Goal: Task Accomplishment & Management: Complete application form

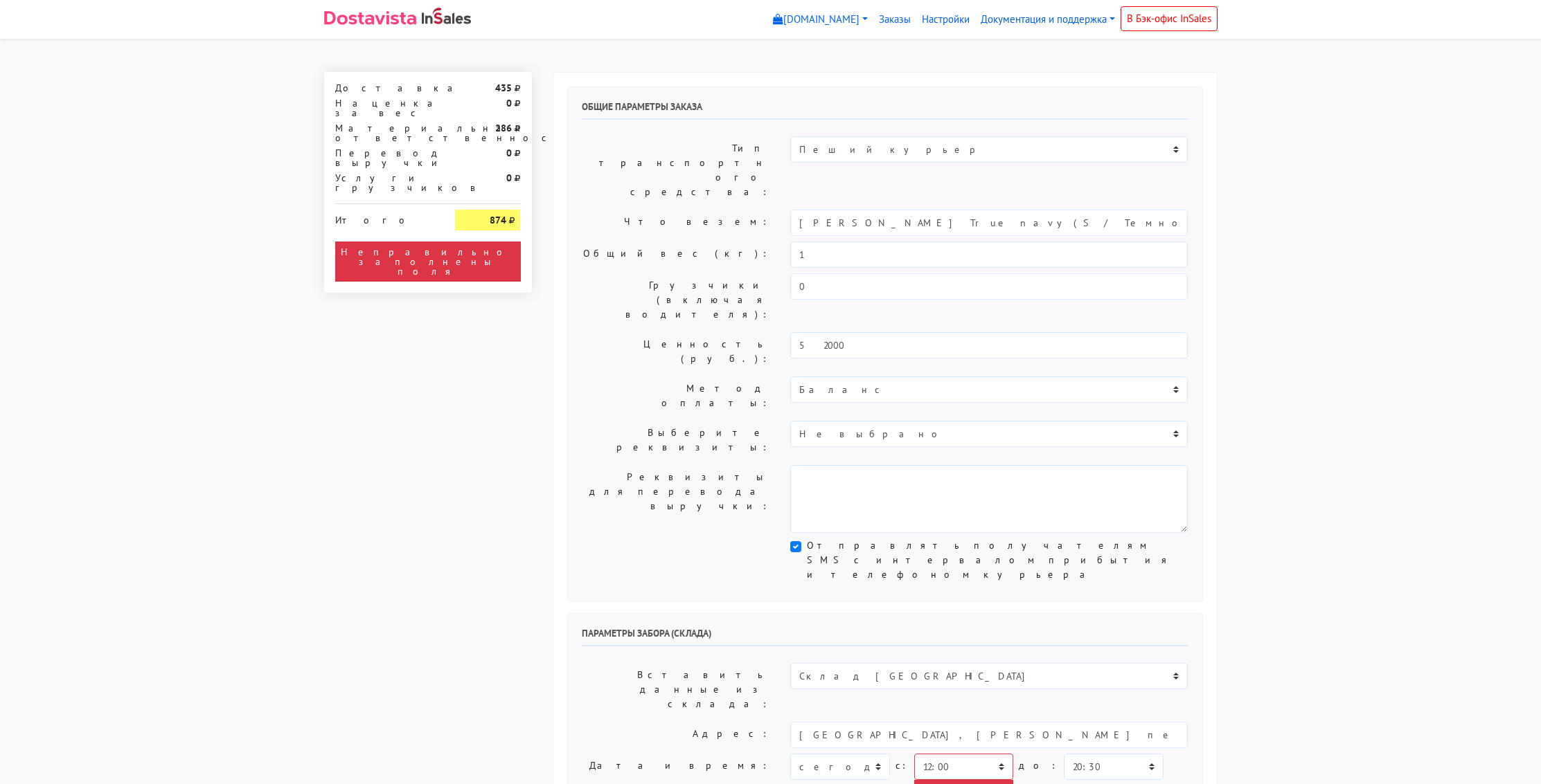
select select "12:00"
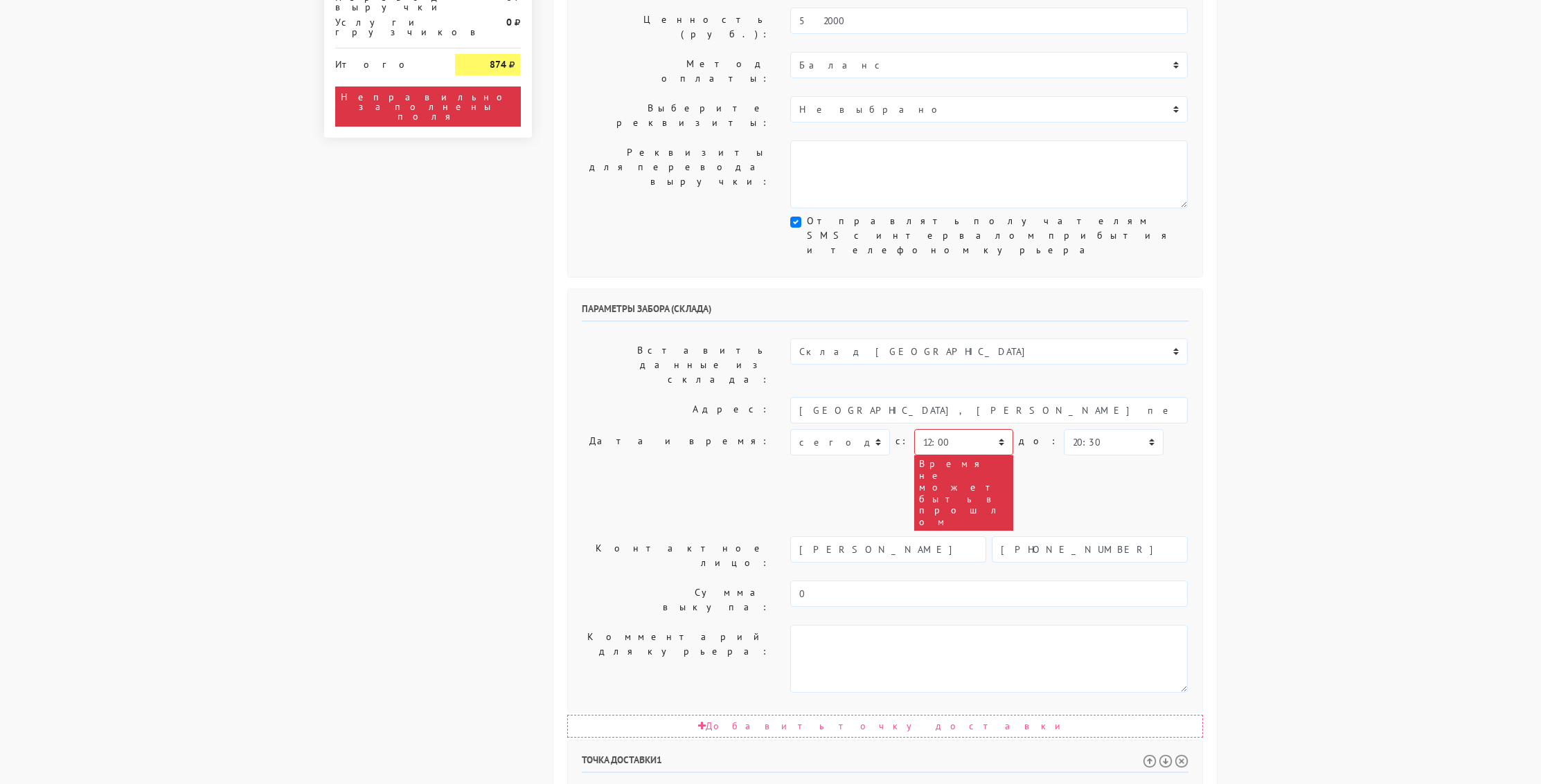
scroll to position [327, 0]
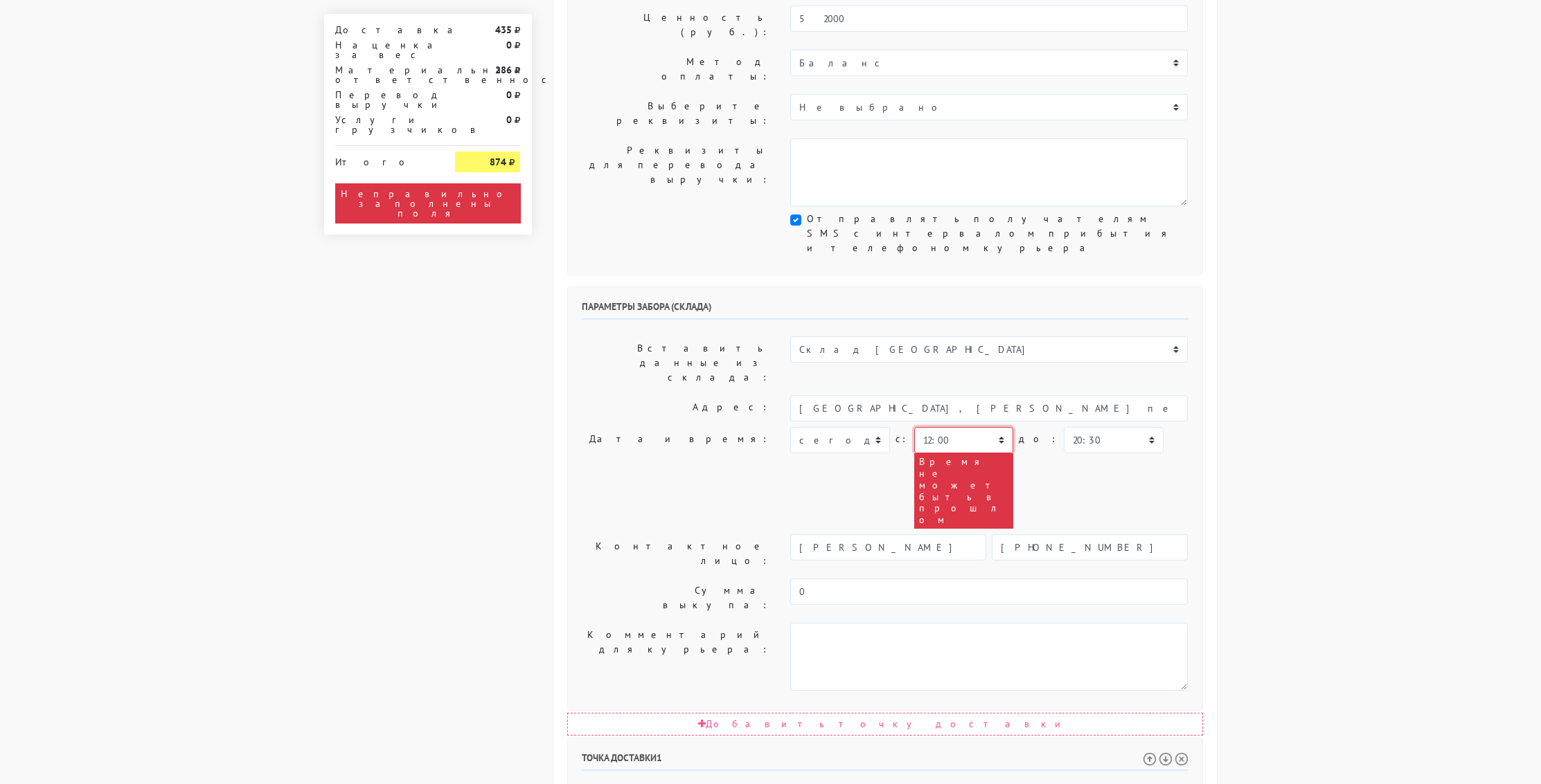
click at [934, 427] on select "00:00 00:30 01:00 01:30 02:00 02:30 03:00 03:30 04:00 04:30 05:00 05:30 06:00 0…" at bounding box center [964, 440] width 99 height 26
click at [847, 427] on select "[DATE] [DATE] [DATE] [DATE] [DATE] [DATE] [DATE] [DATE] [DATE]" at bounding box center [839, 440] width 99 height 26
select select "[DATE]"
click at [790, 427] on select "[DATE] [DATE] [DATE] [DATE] [DATE] [DATE] [DATE] [DATE] [DATE]" at bounding box center [839, 440] width 99 height 26
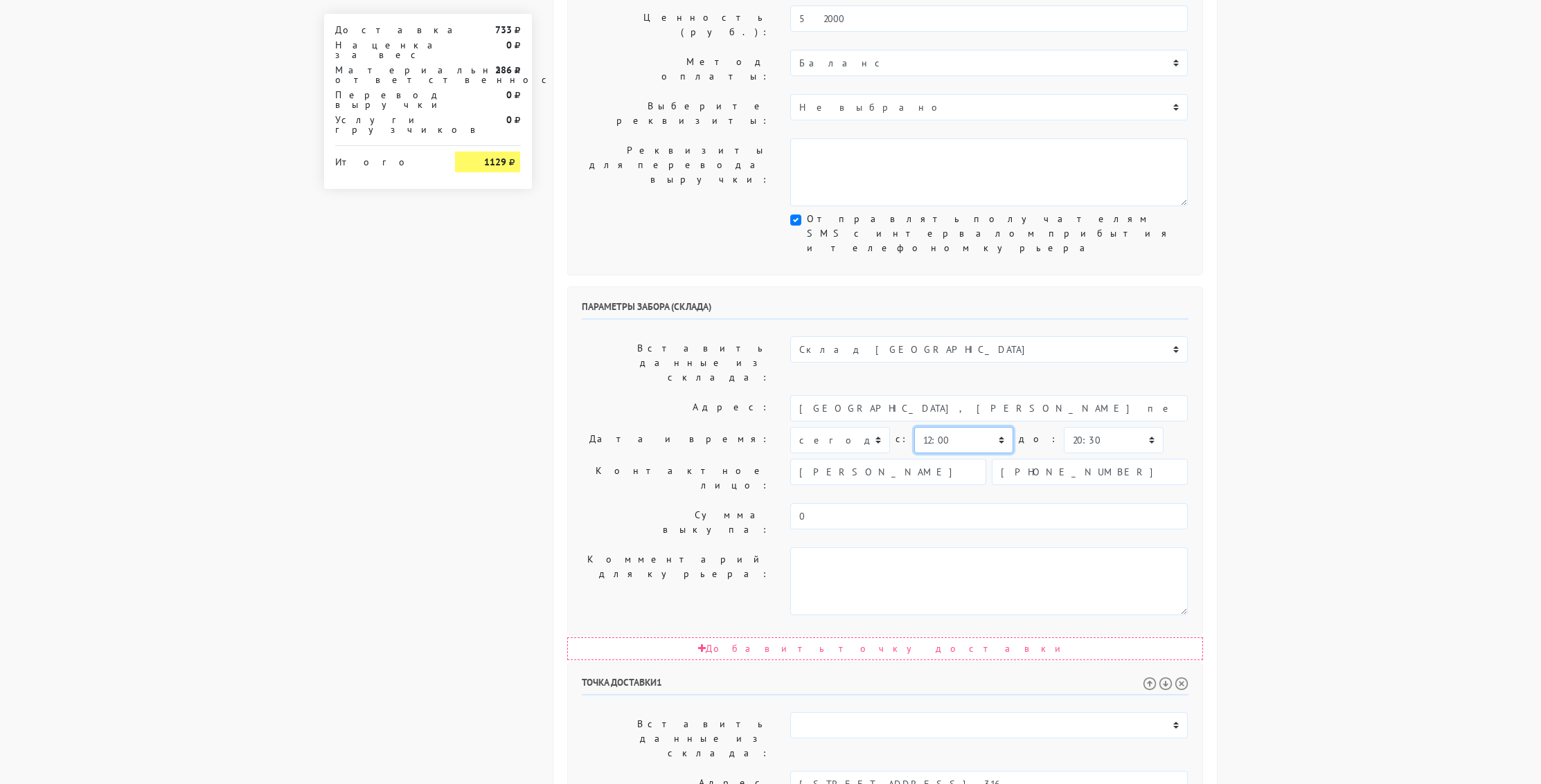
click at [978, 427] on select "00:00 00:30 01:00 01:30 02:00 02:30 03:00 03:30 04:00 04:30 05:00 05:30 06:00 0…" at bounding box center [964, 440] width 99 height 26
select select "12:30"
click at [914, 427] on select "00:00 00:30 01:00 01:30 02:00 02:30 03:00 03:30 04:00 04:30 05:00 05:30 06:00 0…" at bounding box center [964, 440] width 99 height 26
click at [1073, 427] on select "00:00 00:30 01:00 01:30 02:00 02:30 03:00 03:30 04:00 04:30 05:00 05:30 06:00 0…" at bounding box center [1113, 440] width 99 height 26
select select "13:00"
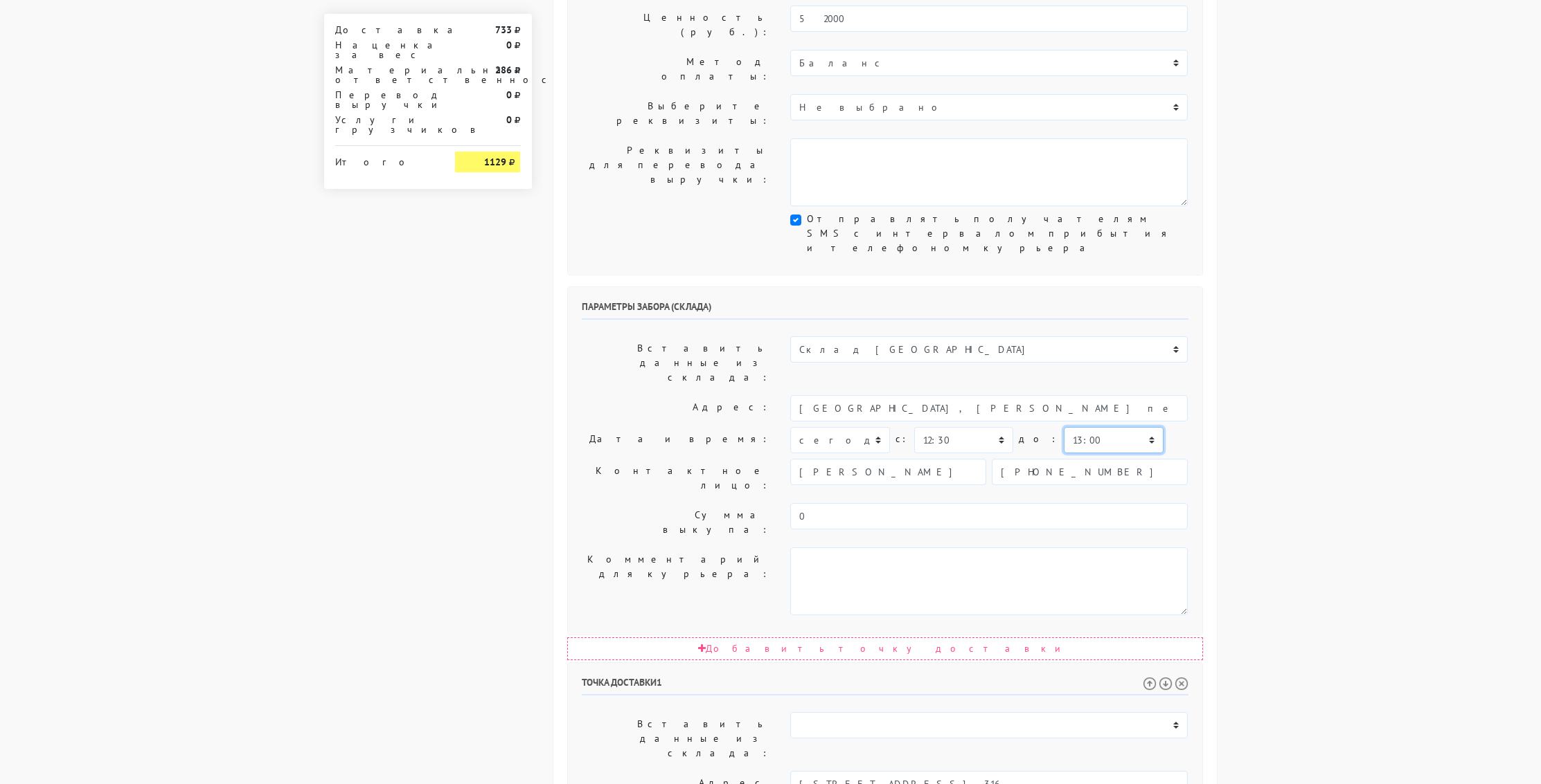
click at [1064, 427] on select "00:00 00:30 01:00 01:30 02:00 02:30 03:00 03:30 04:00 04:30 05:00 05:30 06:00 0…" at bounding box center [1113, 440] width 99 height 26
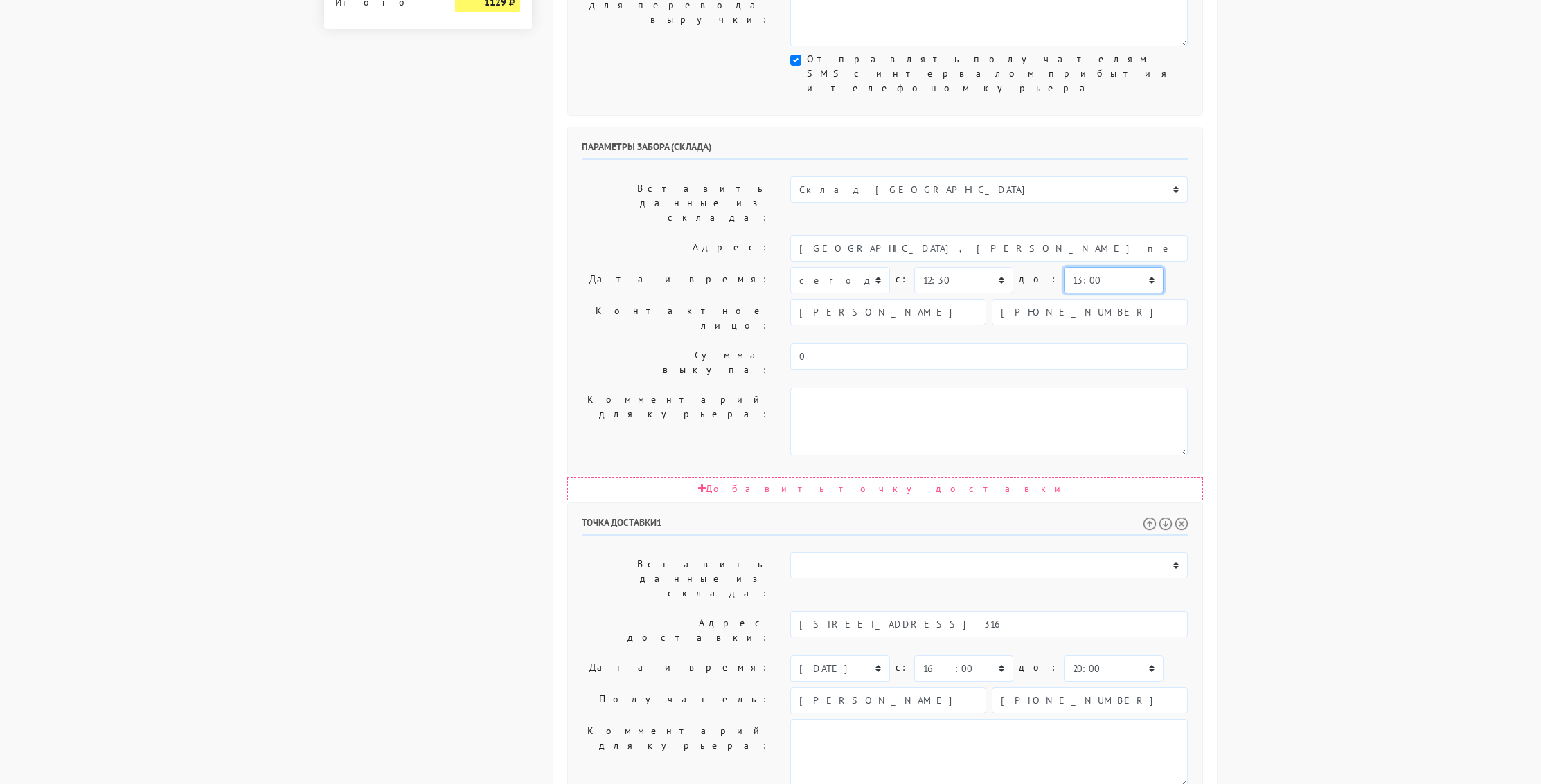
scroll to position [493, 0]
click at [1093, 649] on select "00:00 00:30 01:00 01:30 02:00 02:30 03:00 03:30 04:00 04:30 05:00 05:30 06:00 0…" at bounding box center [1113, 662] width 99 height 26
click at [1064, 649] on select "00:00 00:30 01:00 01:30 02:00 02:30 03:00 03:30 04:00 04:30 05:00 05:30 06:00 0…" at bounding box center [1113, 662] width 99 height 26
click at [1097, 649] on select "00:00 00:30 01:00 01:30 02:00 02:30 03:00 03:30 04:00 04:30 05:00 05:30 06:00 0…" at bounding box center [1113, 662] width 99 height 26
select select "19:00"
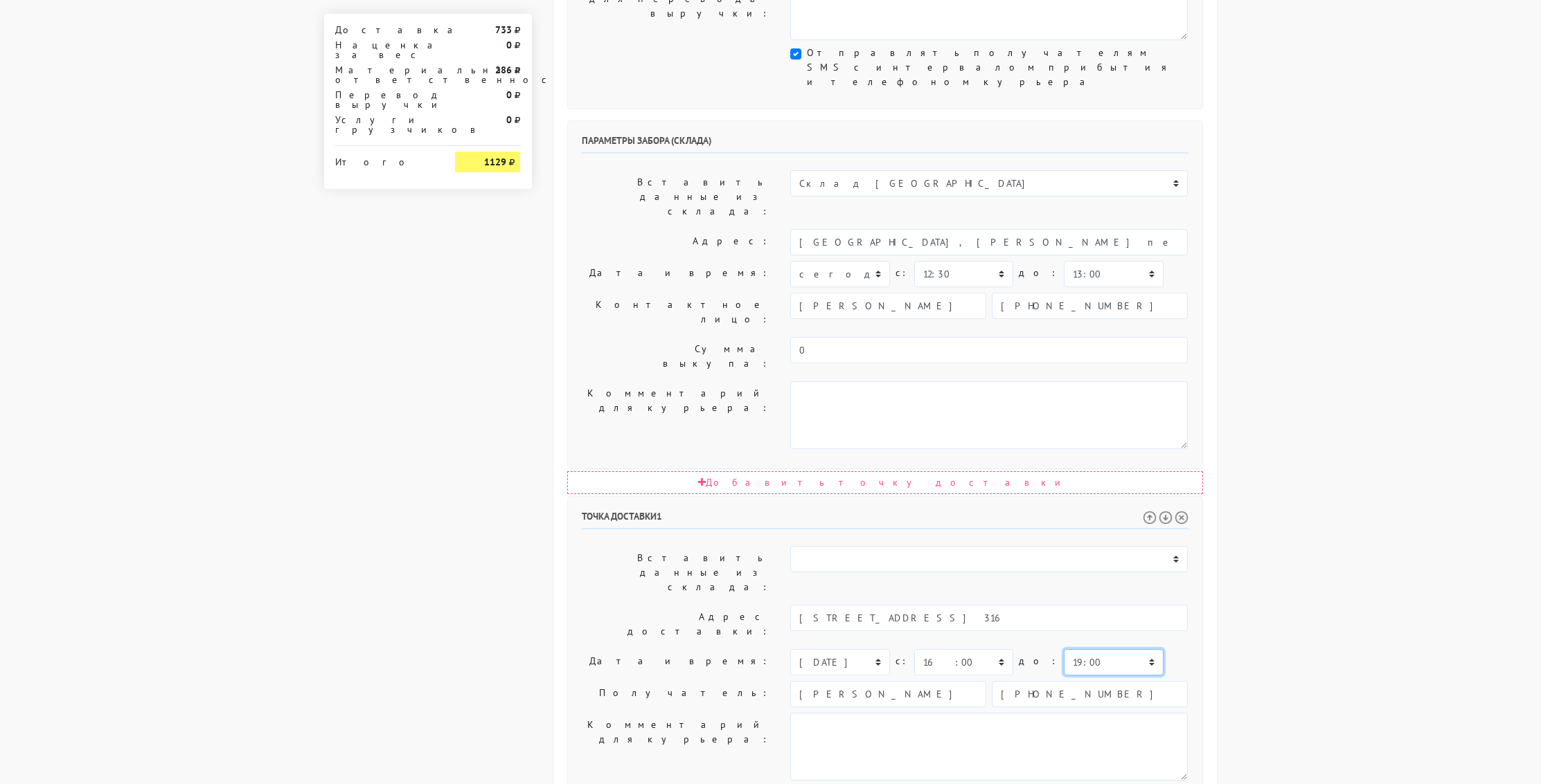
click at [1064, 649] on select "00:00 00:30 01:00 01:30 02:00 02:30 03:00 03:30 04:00 04:30 05:00 05:30 06:00 0…" at bounding box center [1113, 662] width 99 height 26
click at [1036, 713] on textarea at bounding box center [989, 746] width 397 height 68
